Goal: Task Accomplishment & Management: Manage account settings

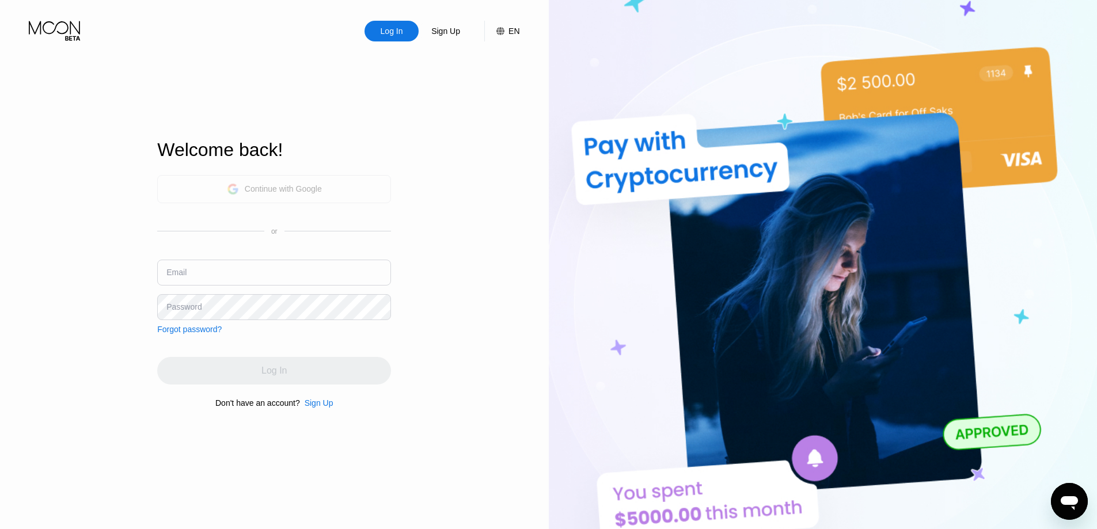
click at [235, 181] on div "Continue with Google" at bounding box center [274, 189] width 95 height 18
